Goal: Transaction & Acquisition: Purchase product/service

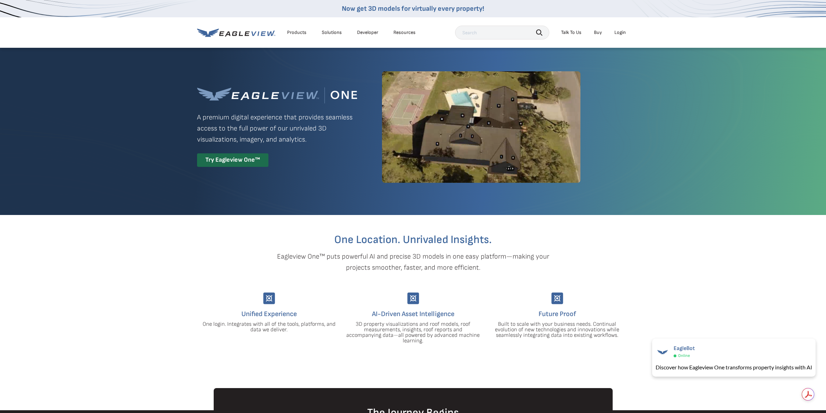
click at [619, 36] on li "Login" at bounding box center [620, 32] width 18 height 10
click at [619, 29] on li "Login" at bounding box center [620, 32] width 18 height 10
click at [615, 33] on div "Login" at bounding box center [620, 32] width 11 height 6
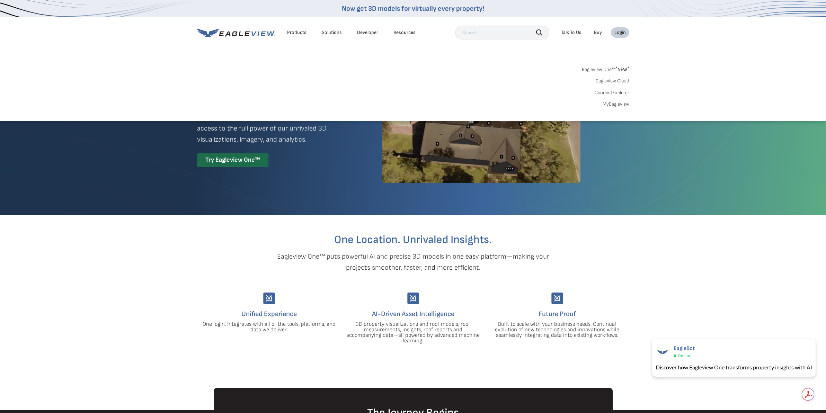
click at [613, 103] on link "MyEagleview" at bounding box center [616, 104] width 27 height 6
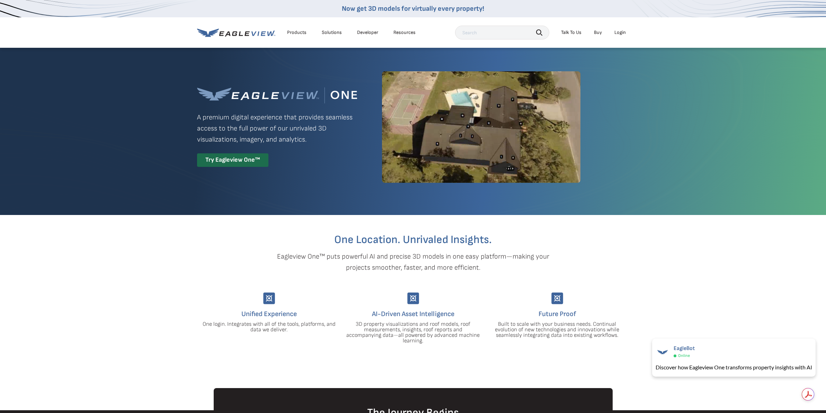
click at [620, 34] on div "Login" at bounding box center [620, 32] width 11 height 6
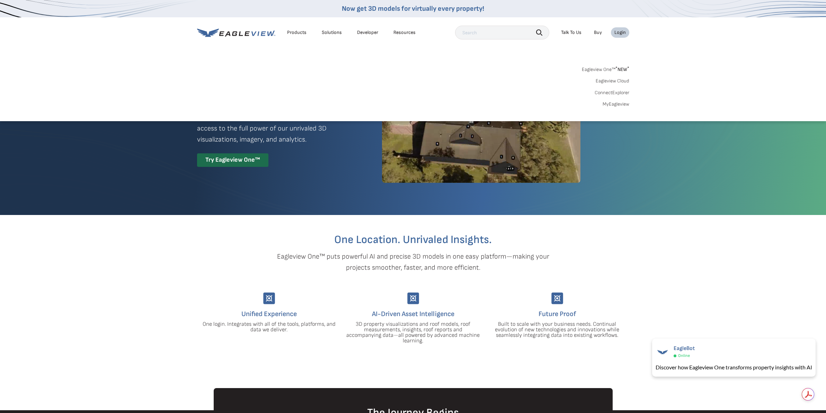
click at [614, 106] on link "MyEagleview" at bounding box center [616, 104] width 27 height 6
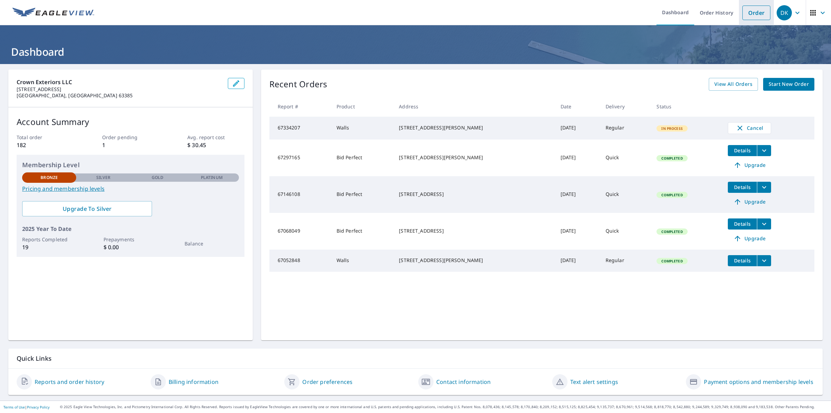
click at [753, 16] on link "Order" at bounding box center [757, 13] width 28 height 15
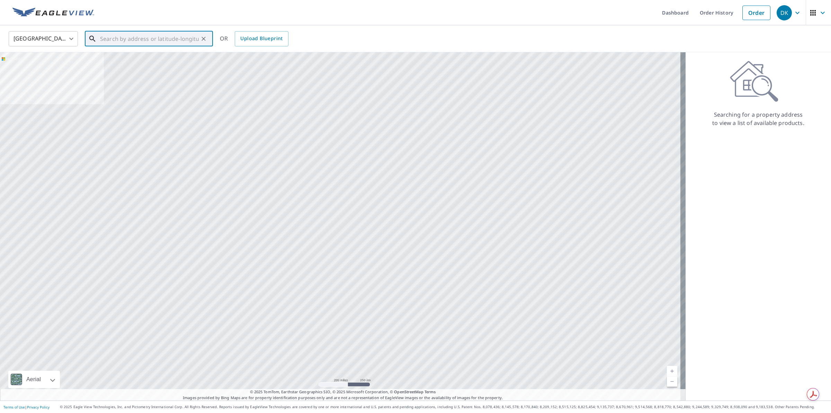
click at [160, 38] on input "text" at bounding box center [149, 38] width 99 height 19
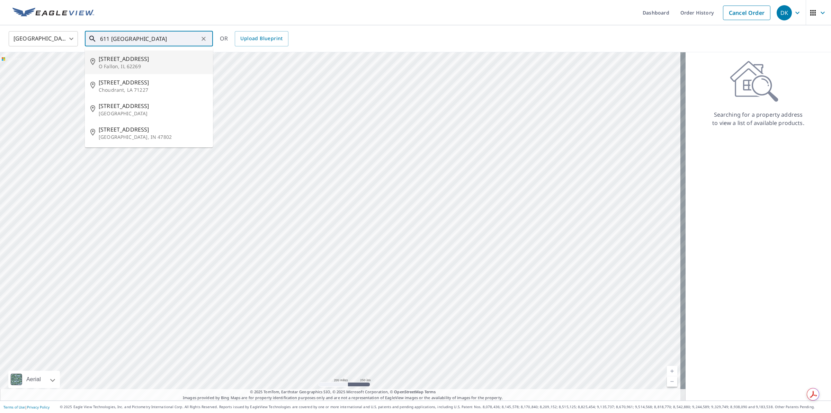
click at [123, 64] on p "O Fallon, IL 62269" at bounding box center [153, 66] width 109 height 7
type input "[STREET_ADDRESS]"
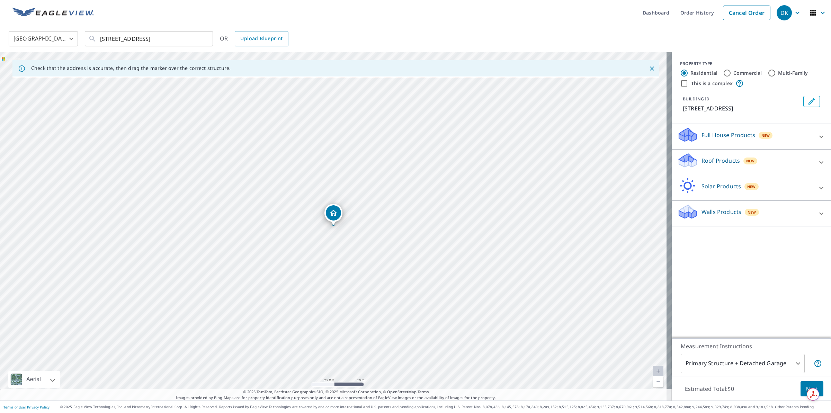
click at [707, 214] on p "Walls Products" at bounding box center [722, 212] width 40 height 8
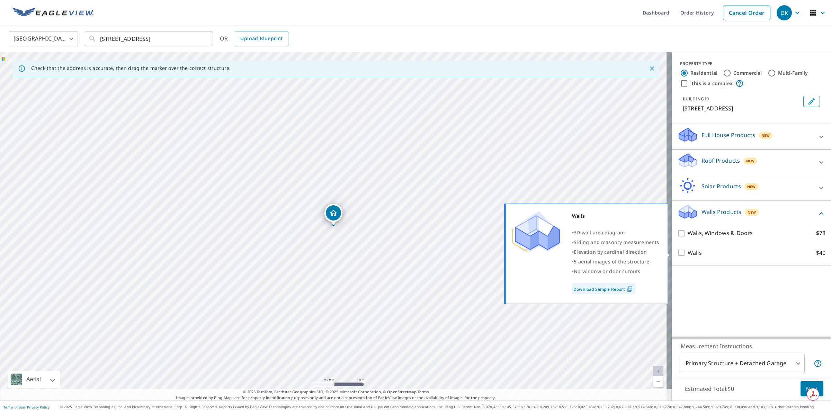
click at [678, 251] on input "Walls $40" at bounding box center [683, 253] width 10 height 8
checkbox input "true"
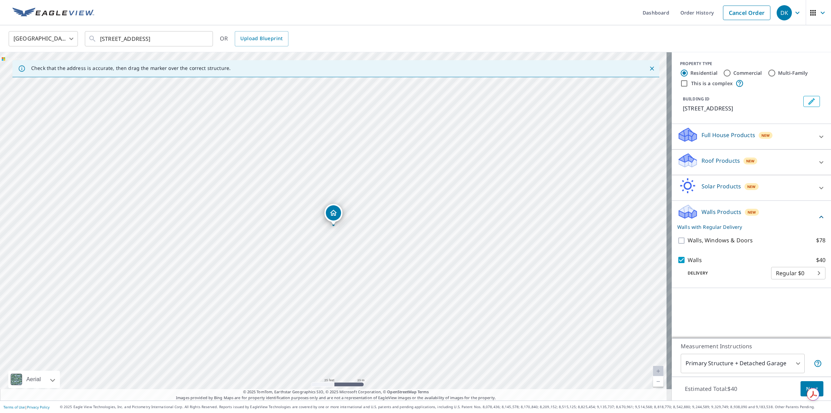
click at [784, 274] on body "DK DK Dashboard Order History Cancel Order DK [GEOGRAPHIC_DATA] [GEOGRAPHIC_DAT…" at bounding box center [415, 206] width 831 height 413
click at [806, 272] on ul "Regular $0" at bounding box center [793, 273] width 54 height 18
click at [734, 279] on div at bounding box center [415, 206] width 831 height 413
click at [794, 275] on body "DK DK Dashboard Order History Cancel Order DK [GEOGRAPHIC_DATA] [GEOGRAPHIC_DAT…" at bounding box center [415, 206] width 831 height 413
click at [718, 283] on div at bounding box center [415, 206] width 831 height 413
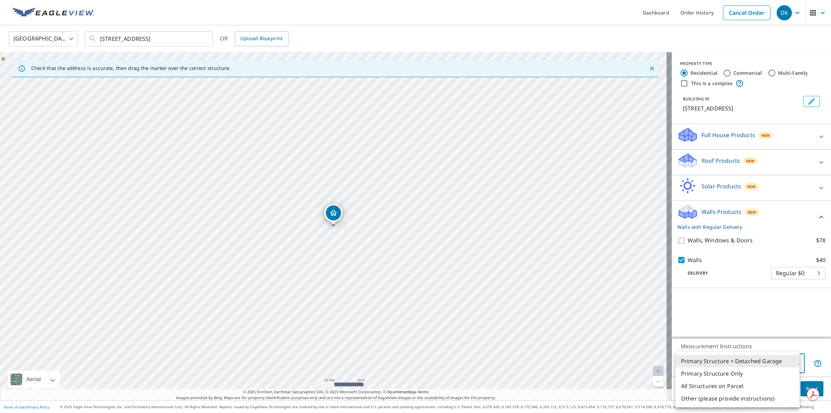
click at [723, 361] on body "DK DK Dashboard Order History Cancel Order DK [GEOGRAPHIC_DATA] [GEOGRAPHIC_DAT…" at bounding box center [415, 206] width 831 height 413
click at [708, 373] on li "Primary Structure Only" at bounding box center [738, 374] width 124 height 12
type input "2"
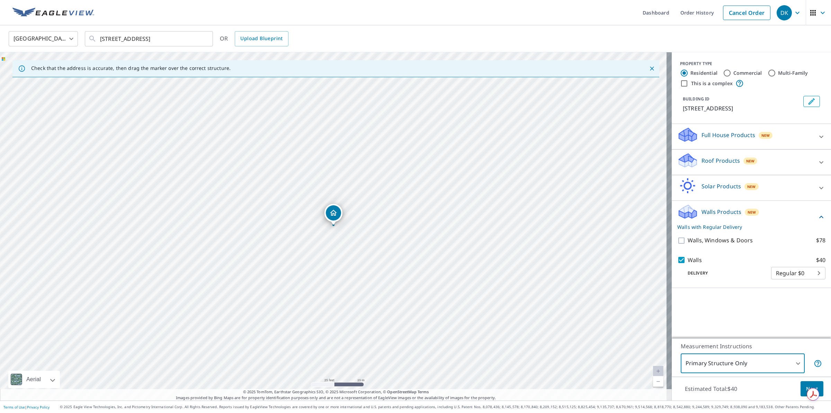
click at [801, 385] on button "Next" at bounding box center [812, 389] width 23 height 16
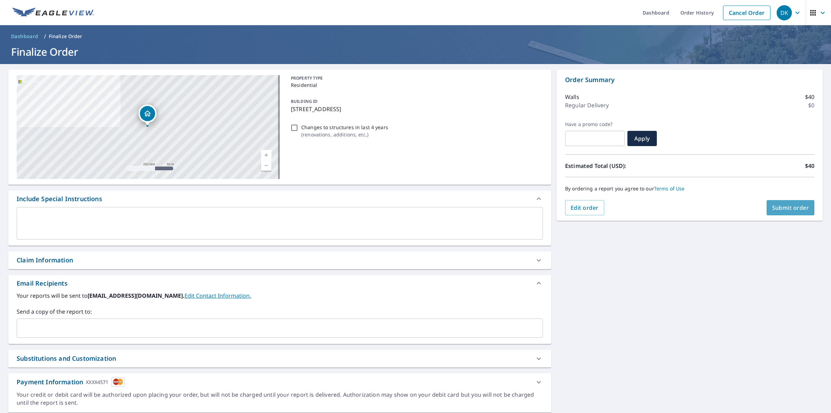
click at [776, 206] on span "Submit order" at bounding box center [791, 208] width 37 height 8
